Goal: Information Seeking & Learning: Learn about a topic

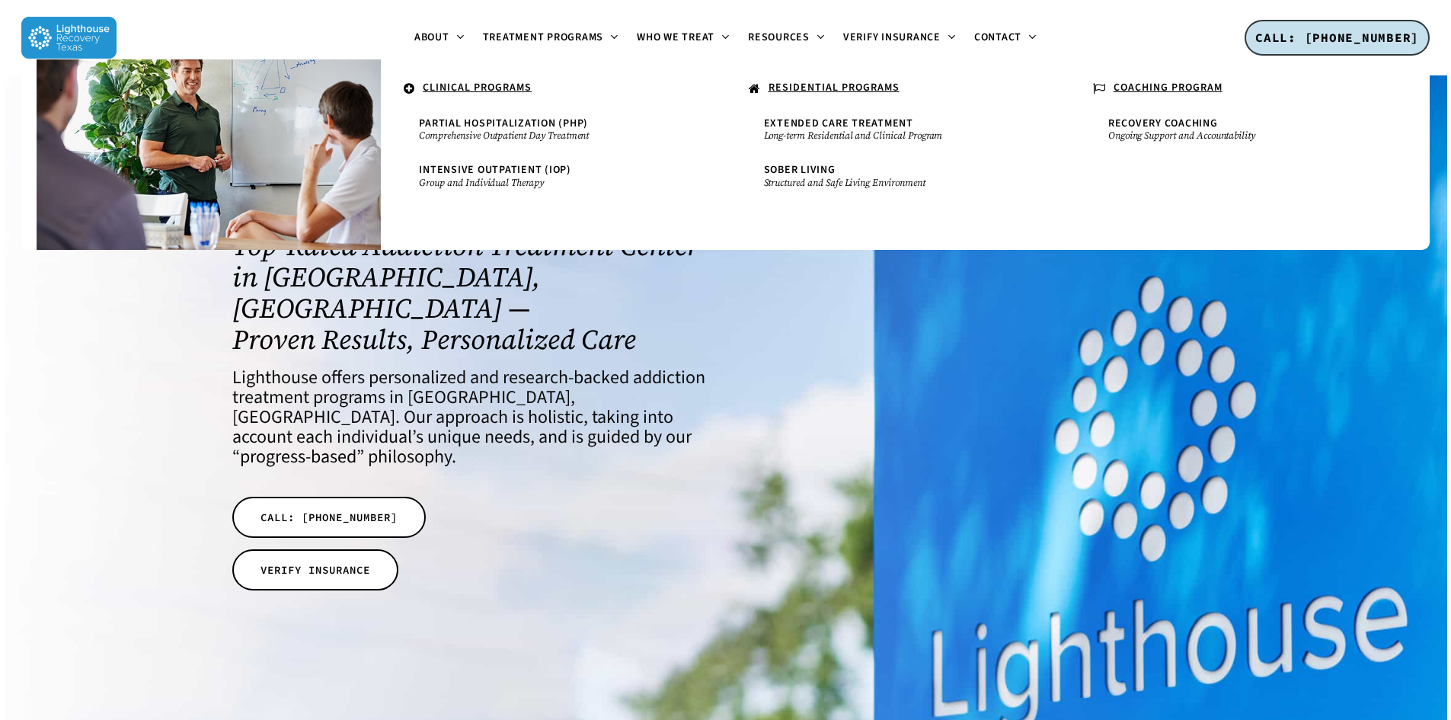
click at [807, 82] on u "RESIDENTIAL PROGRAMS" at bounding box center [834, 87] width 131 height 15
click at [852, 82] on u "RESIDENTIAL PROGRAMS" at bounding box center [834, 87] width 131 height 15
click at [814, 125] on span "Extended Care Treatment" at bounding box center [838, 123] width 149 height 15
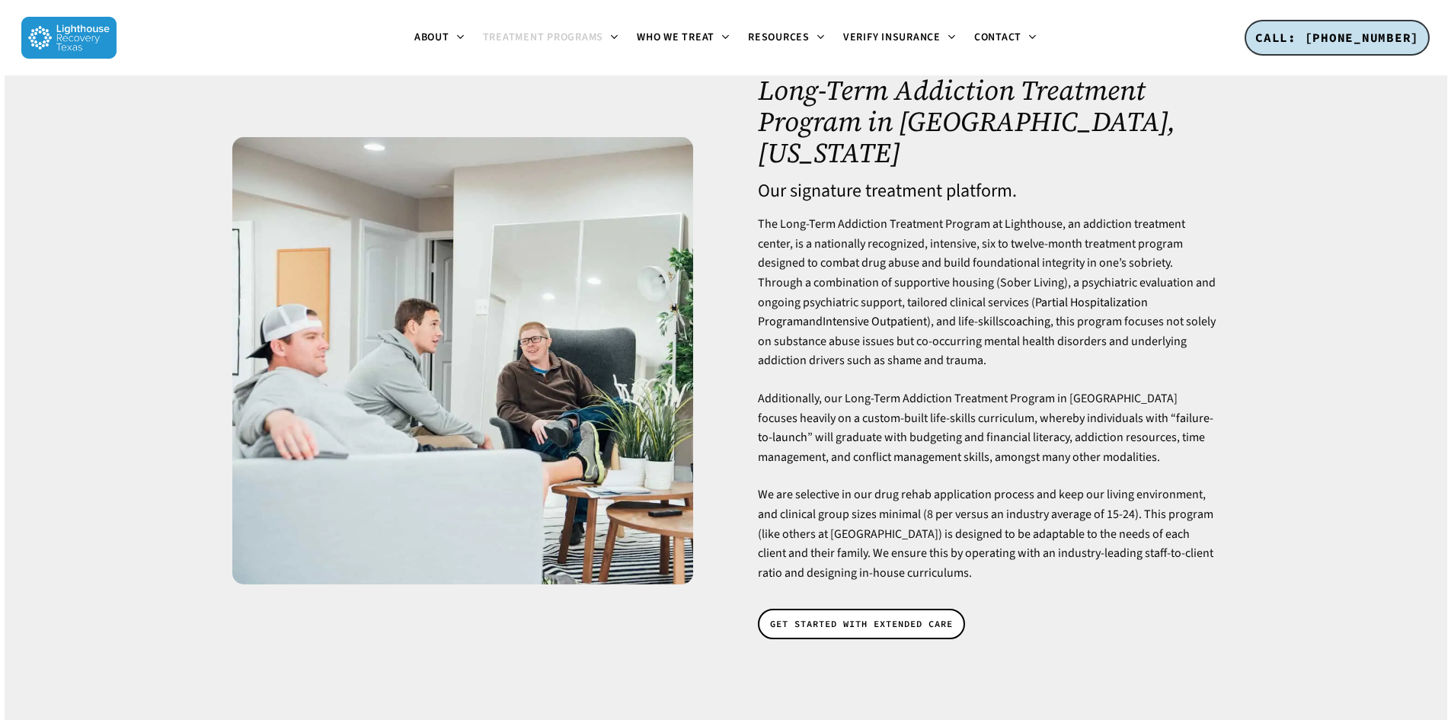
scroll to position [76, 0]
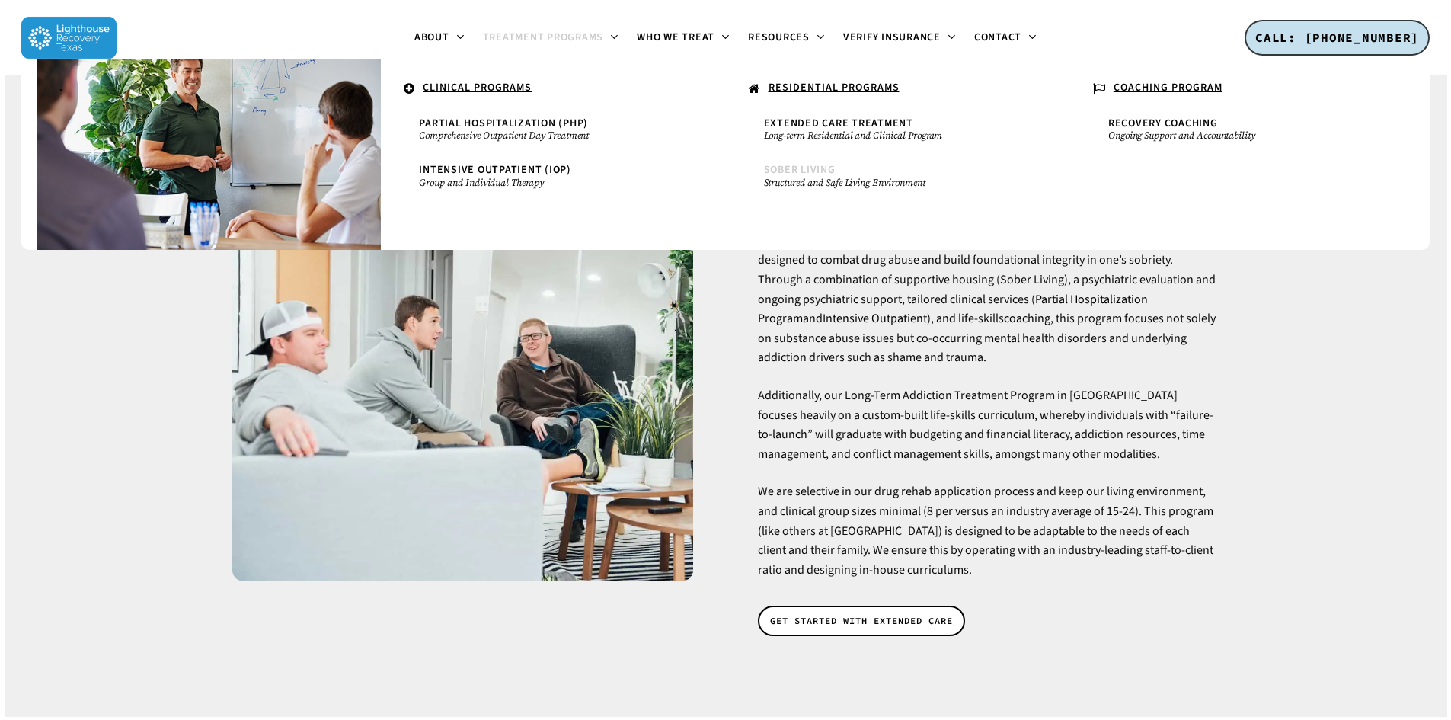
click at [805, 170] on span "Sober Living" at bounding box center [800, 169] width 72 height 15
